Goal: Book appointment/travel/reservation

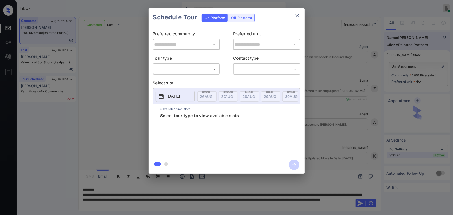
scroll to position [387, 0]
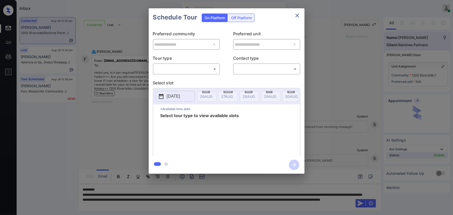
click at [196, 70] on body "Inbox Kenneth Umali Online Set yourself offline Set yourself on break Profile S…" at bounding box center [226, 107] width 453 height 215
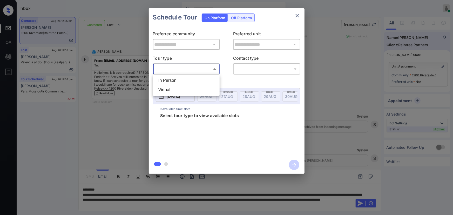
click at [188, 79] on li "In Person" at bounding box center [186, 80] width 64 height 9
type input "********"
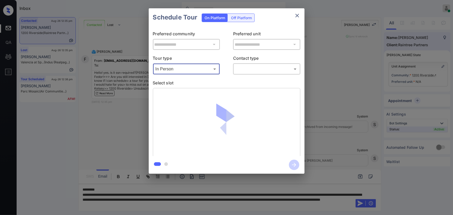
click at [248, 72] on body "Inbox Kenneth Umali Online Set yourself offline Set yourself on break Profile S…" at bounding box center [226, 107] width 453 height 215
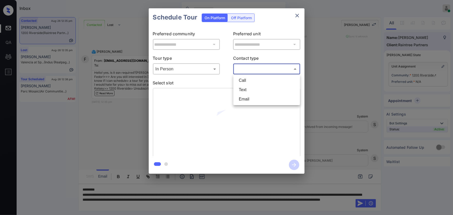
click at [244, 86] on li "Text" at bounding box center [267, 89] width 64 height 9
type input "****"
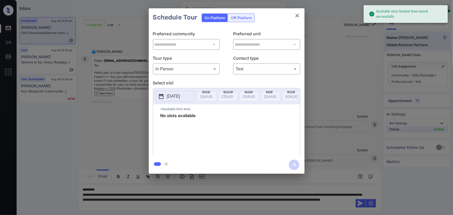
click at [180, 97] on p "2025-08-26" at bounding box center [173, 96] width 13 height 6
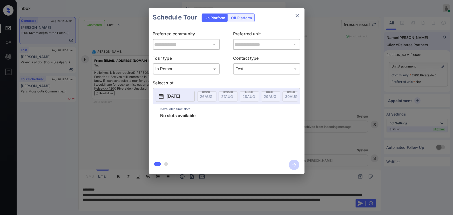
click at [230, 207] on div at bounding box center [226, 107] width 453 height 215
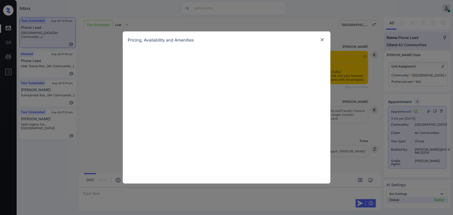
scroll to position [2088, 0]
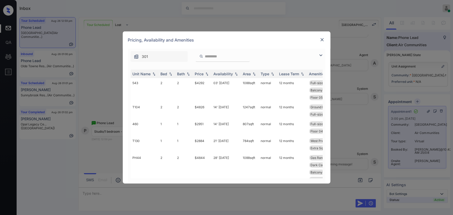
click at [322, 54] on img at bounding box center [321, 55] width 6 height 6
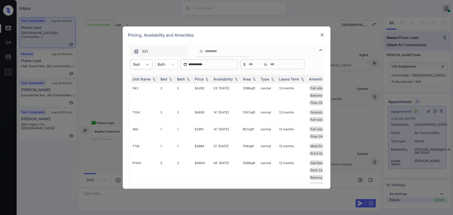
click at [148, 64] on icon at bounding box center [147, 65] width 3 height 2
click at [140, 77] on div "1" at bounding box center [142, 76] width 22 height 9
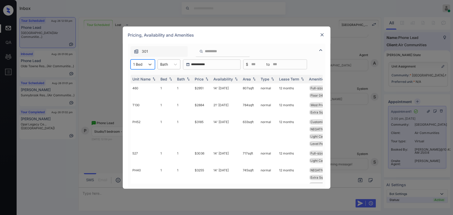
click at [170, 65] on div "Bath" at bounding box center [164, 64] width 13 height 8
click at [165, 75] on div "1" at bounding box center [169, 76] width 23 height 9
click at [205, 78] on img at bounding box center [206, 79] width 5 height 4
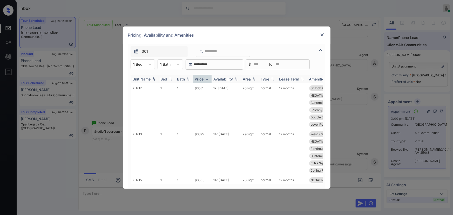
click at [205, 78] on img at bounding box center [206, 79] width 5 height 4
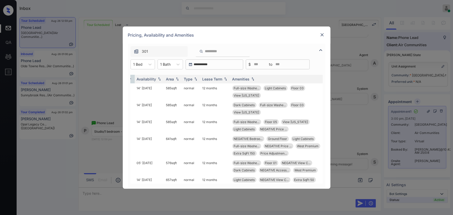
scroll to position [0, 78]
copy span "View Wisconsin"
drag, startPoint x: 256, startPoint y: 96, endPoint x: 228, endPoint y: 96, distance: 27.5
click at [229, 96] on td "Full-size Washe... Light Cabinets Floor 03 View Wisconsin" at bounding box center [276, 91] width 95 height 17
click at [172, 88] on td "585 sqft" at bounding box center [172, 91] width 18 height 17
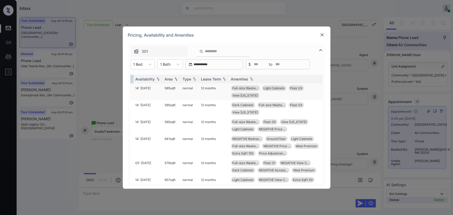
click at [172, 88] on td "585 sqft" at bounding box center [172, 91] width 18 height 17
click at [171, 88] on td "585 sqft" at bounding box center [172, 91] width 18 height 17
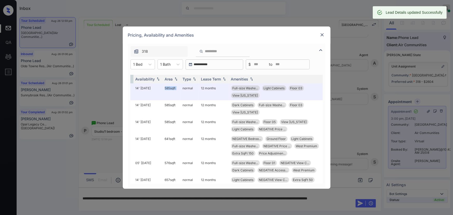
click at [322, 35] on img at bounding box center [322, 34] width 5 height 5
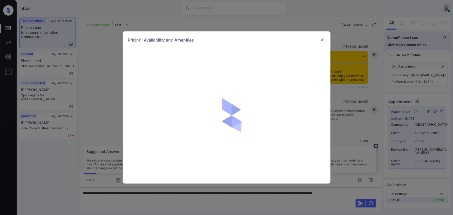
scroll to position [2200, 0]
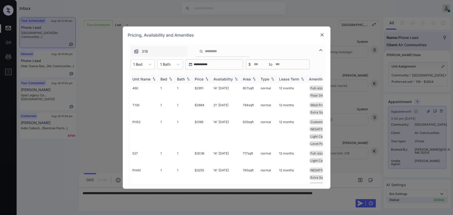
click at [206, 78] on img at bounding box center [206, 79] width 5 height 4
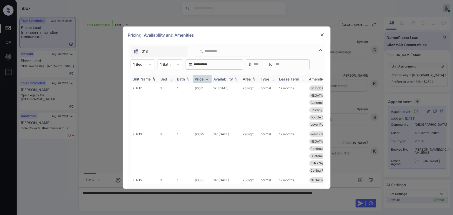
click at [206, 78] on img at bounding box center [206, 79] width 5 height 4
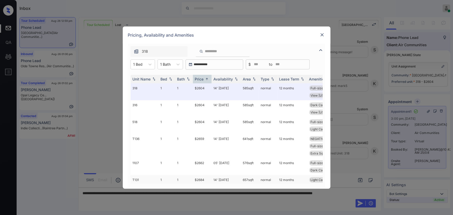
scroll to position [78, 0]
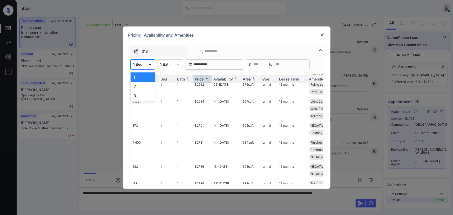
click at [149, 63] on icon at bounding box center [149, 64] width 5 height 5
click at [321, 35] on img at bounding box center [322, 34] width 5 height 5
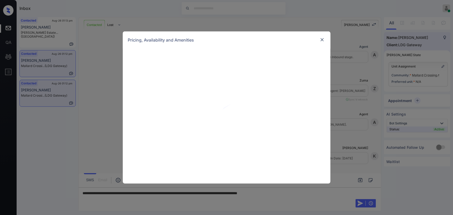
scroll to position [847, 0]
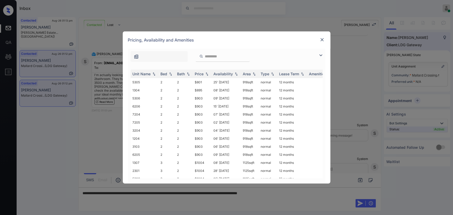
click at [321, 52] on img at bounding box center [321, 55] width 6 height 6
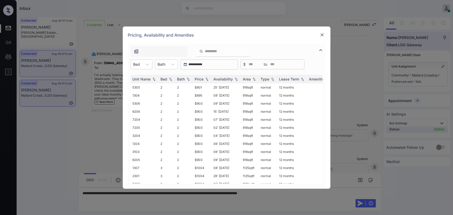
click at [145, 69] on div "Bed" at bounding box center [142, 64] width 22 height 10
click at [146, 65] on icon at bounding box center [147, 64] width 5 height 5
click at [141, 86] on div "3" at bounding box center [142, 86] width 22 height 9
click at [170, 64] on div "Bath" at bounding box center [165, 64] width 13 height 8
click at [166, 79] on div "2" at bounding box center [169, 76] width 23 height 9
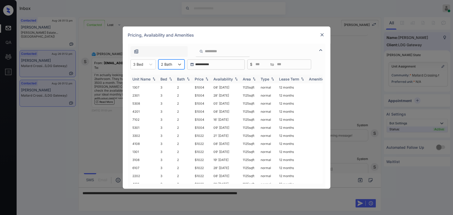
click at [202, 79] on div "Price" at bounding box center [199, 79] width 9 height 4
click at [202, 78] on div "Price" at bounding box center [199, 79] width 9 height 4
copy tr "$1004 08' Jun 23 1125 sqft"
drag, startPoint x: 255, startPoint y: 86, endPoint x: 196, endPoint y: 88, distance: 59.2
click at [196, 88] on tr "1307 3 2 $1004 08' Jun 23 1125 sqft normal 12 months" at bounding box center [266, 87] width 271 height 8
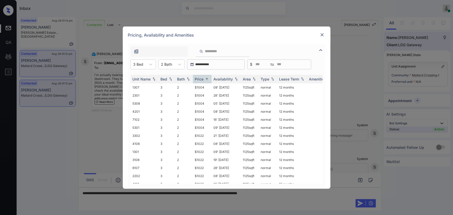
click at [321, 34] on img at bounding box center [322, 34] width 5 height 5
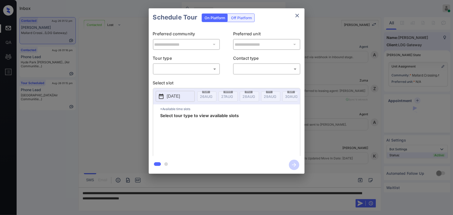
scroll to position [847, 0]
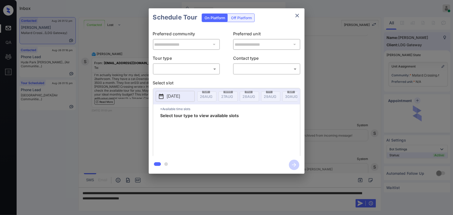
click at [165, 69] on body "Inbox Kenneth Umali Online Set yourself offline Set yourself on break Profile S…" at bounding box center [226, 107] width 453 height 215
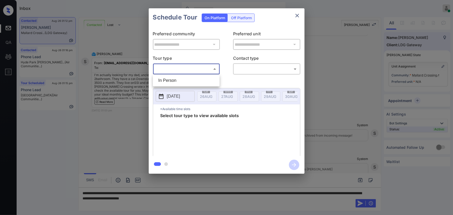
click at [165, 77] on li "In Person" at bounding box center [186, 80] width 64 height 9
type input "********"
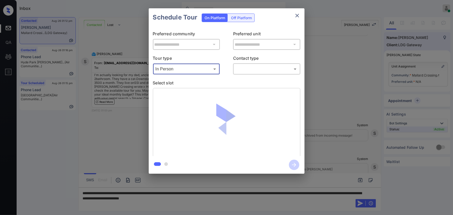
click at [236, 69] on body "Inbox Kenneth Umali Online Set yourself offline Set yourself on break Profile S…" at bounding box center [226, 107] width 453 height 215
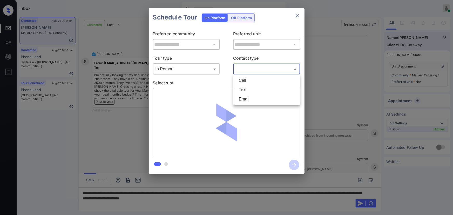
click at [243, 86] on li "Text" at bounding box center [267, 89] width 64 height 9
type input "****"
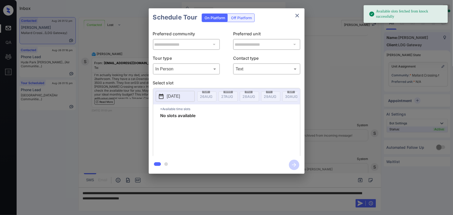
click at [179, 96] on p "[DATE]" at bounding box center [173, 96] width 13 height 6
click at [292, 16] on button "close" at bounding box center [297, 15] width 10 height 10
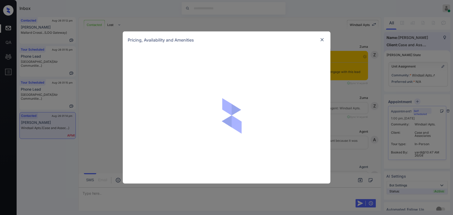
scroll to position [21, 0]
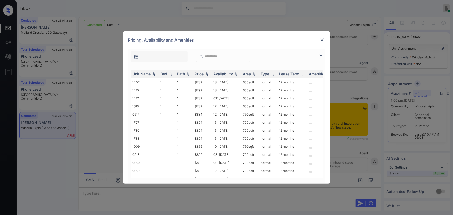
click at [320, 55] on img at bounding box center [321, 55] width 6 height 6
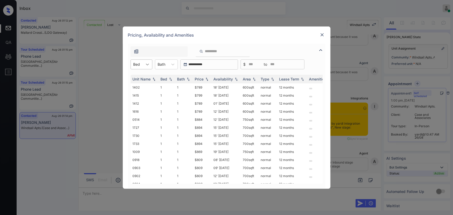
click at [147, 65] on icon at bounding box center [147, 64] width 5 height 5
click at [138, 76] on div "1" at bounding box center [142, 76] width 22 height 9
click at [174, 66] on icon at bounding box center [175, 64] width 5 height 5
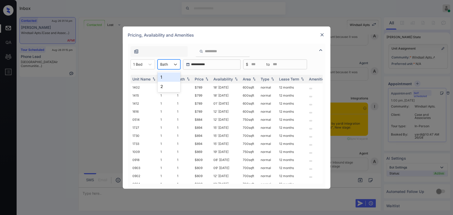
click at [165, 78] on div "1" at bounding box center [169, 76] width 23 height 9
click at [207, 79] on img at bounding box center [206, 79] width 5 height 4
copy td "$789"
drag, startPoint x: 203, startPoint y: 86, endPoint x: 195, endPoint y: 85, distance: 8.4
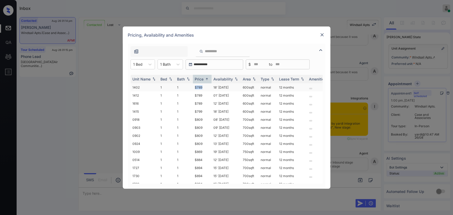
click at [195, 85] on td "$789" at bounding box center [202, 87] width 19 height 8
click at [322, 33] on img at bounding box center [322, 34] width 5 height 5
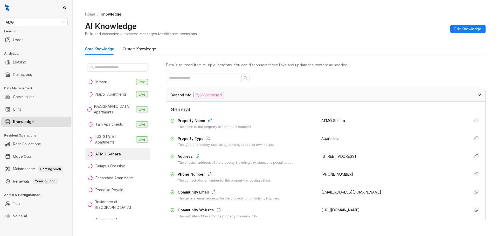
click at [29, 123] on link "Knowledge" at bounding box center [23, 122] width 21 height 10
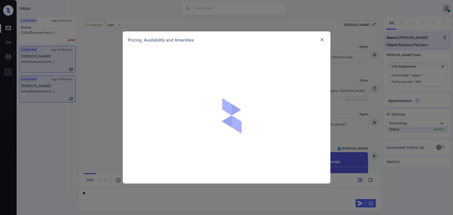
scroll to position [132, 0]
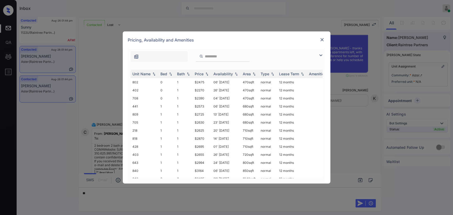
click at [319, 55] on img at bounding box center [321, 55] width 6 height 6
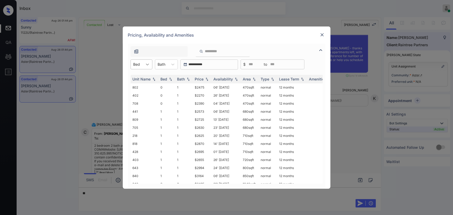
click at [145, 64] on icon at bounding box center [147, 64] width 5 height 5
click at [134, 93] on div "2" at bounding box center [142, 95] width 22 height 9
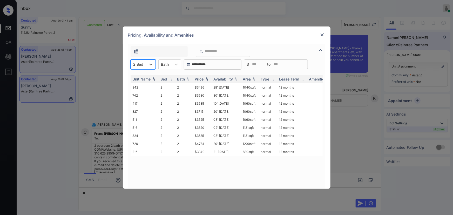
click at [165, 63] on div at bounding box center [165, 64] width 8 height 5
click at [163, 84] on div "2" at bounding box center [169, 86] width 23 height 9
click at [202, 77] on div "Price" at bounding box center [199, 79] width 9 height 4
copy td "880 sqft"
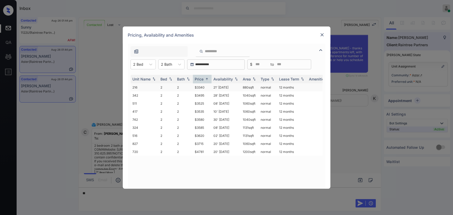
drag, startPoint x: 254, startPoint y: 87, endPoint x: 240, endPoint y: 87, distance: 13.8
click at [241, 87] on td "880 sqft" at bounding box center [250, 87] width 18 height 8
click at [204, 88] on td "$3340" at bounding box center [202, 87] width 19 height 8
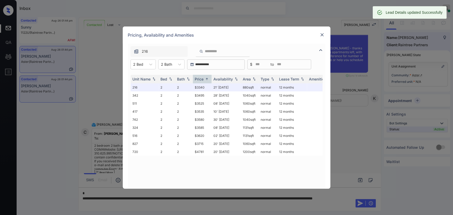
click at [319, 34] on div at bounding box center [322, 35] width 6 height 6
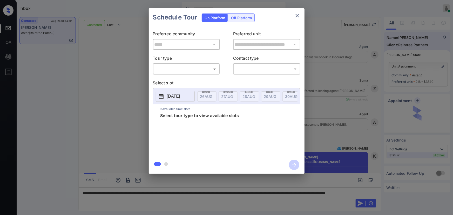
scroll to position [132, 0]
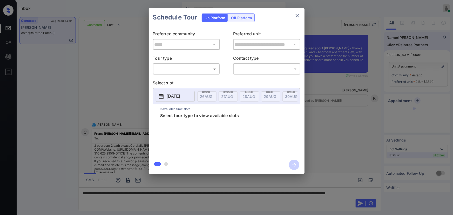
click at [199, 72] on body "Inbox Kenneth Umali Online Set yourself offline Set yourself on break Profile S…" at bounding box center [226, 107] width 453 height 215
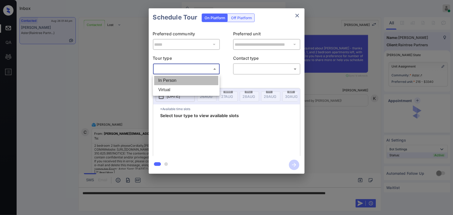
click at [182, 84] on li "In Person" at bounding box center [186, 80] width 64 height 9
type input "********"
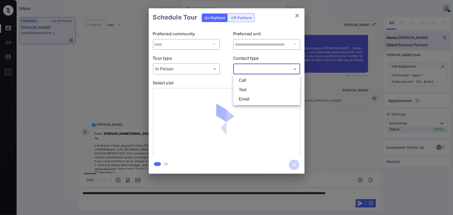
click at [267, 70] on body "Inbox Kenneth Umali Online Set yourself offline Set yourself on break Profile S…" at bounding box center [226, 107] width 453 height 215
click at [253, 86] on li "Text" at bounding box center [267, 89] width 64 height 9
type input "****"
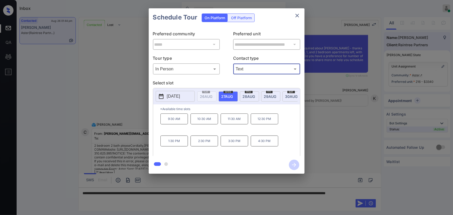
click at [265, 94] on span "29 AUG" at bounding box center [270, 96] width 12 height 4
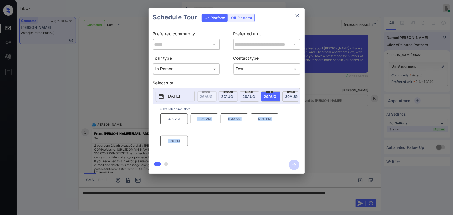
drag, startPoint x: 181, startPoint y: 144, endPoint x: 198, endPoint y: 119, distance: 29.8
click at [198, 119] on div "9:30 AM 10:30 AM 11:30 AM 12:30 PM 1:30 PM" at bounding box center [230, 134] width 140 height 42
copy div "10:30 AM 11:30 AM 12:30 PM 1:30 PM"
click at [157, 197] on div at bounding box center [226, 107] width 453 height 215
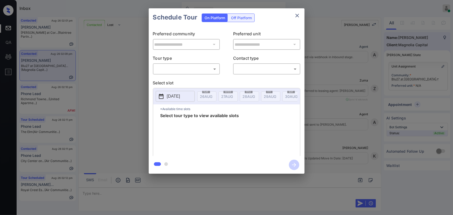
scroll to position [2964, 0]
click at [168, 67] on body "Inbox Kenneth Umali Online Set yourself offline Set yourself on break Profile S…" at bounding box center [226, 107] width 453 height 215
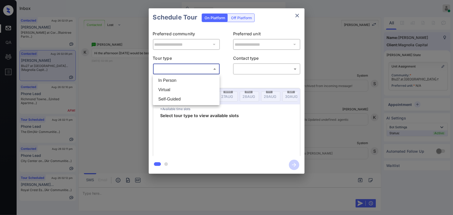
click at [167, 78] on li "In Person" at bounding box center [186, 80] width 64 height 9
type input "********"
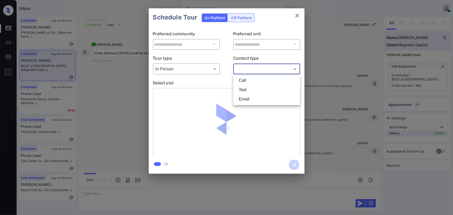
click at [243, 69] on body "Inbox Kenneth Umali Online Set yourself offline Set yourself on break Profile S…" at bounding box center [226, 107] width 453 height 215
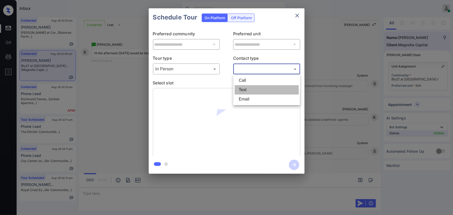
click at [241, 88] on li "Text" at bounding box center [267, 89] width 64 height 9
type input "****"
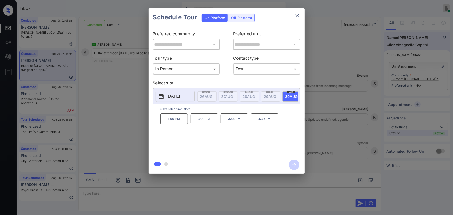
click at [178, 91] on button "[DATE]" at bounding box center [175, 96] width 39 height 11
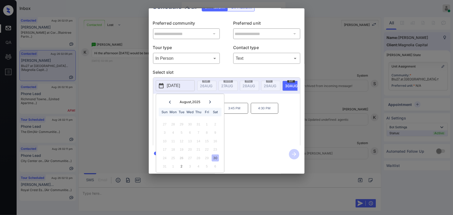
click at [287, 81] on div "Select slot 2025-08-30 August , 2025 Sun Mon Tue Wed Thu Fri Sat 27 28 29 30 31…" at bounding box center [226, 108] width 147 height 78
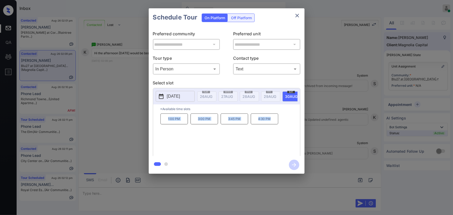
copy div "1:00 PM 3:00 PM 3:45 PM 4:30 PM"
drag, startPoint x: 271, startPoint y: 121, endPoint x: 159, endPoint y: 120, distance: 111.9
click at [159, 120] on div "*Available time slots 1:00 PM 3:00 PM 3:45 PM 4:30 PM" at bounding box center [226, 130] width 147 height 53
click at [175, 193] on div at bounding box center [226, 107] width 453 height 215
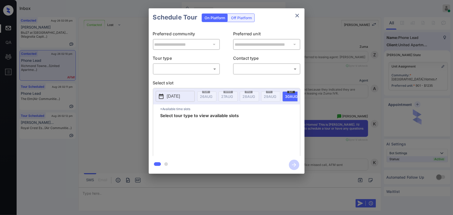
scroll to position [267, 0]
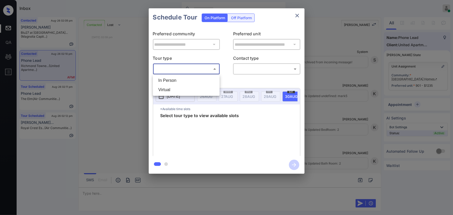
click at [195, 67] on body "Inbox [PERSON_NAME] Online Set yourself offline Set yourself on break Profile S…" at bounding box center [226, 107] width 453 height 215
drag, startPoint x: 186, startPoint y: 79, endPoint x: 237, endPoint y: 79, distance: 50.6
click at [186, 79] on li "In Person" at bounding box center [186, 80] width 64 height 9
type input "********"
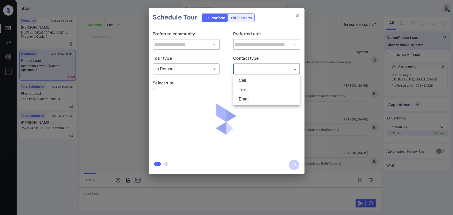
click at [260, 69] on body "Inbox [PERSON_NAME] Online Set yourself offline Set yourself on break Profile S…" at bounding box center [226, 107] width 453 height 215
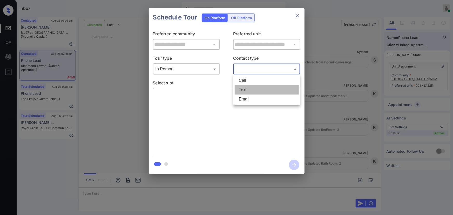
click at [248, 90] on li "Text" at bounding box center [267, 89] width 64 height 9
type input "****"
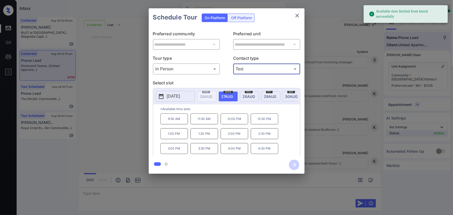
click at [288, 93] on div "[DATE]" at bounding box center [291, 96] width 19 height 10
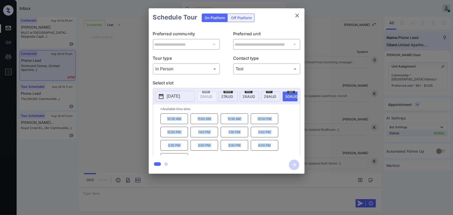
copy div "10:30 AM 11:00 AM 11:30 AM 12:00 PM 12:30 PM 1:00 PM 1:30 PM 2:00 PM 2:30 PM 3:…"
drag, startPoint x: 273, startPoint y: 147, endPoint x: 159, endPoint y: 120, distance: 117.2
click at [159, 120] on div "*Available time slots 10:30 AM 11:00 AM 11:30 AM 12:00 PM 12:30 PM 1:00 PM 1:30…" at bounding box center [226, 130] width 147 height 53
click at [126, 191] on div at bounding box center [226, 107] width 453 height 215
